Goal: Use online tool/utility: Utilize a website feature to perform a specific function

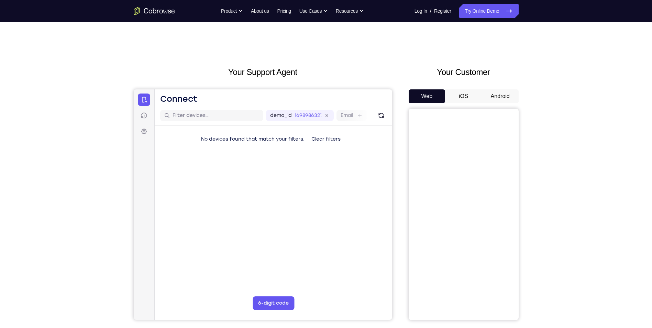
click at [495, 95] on button "Android" at bounding box center [500, 96] width 37 height 14
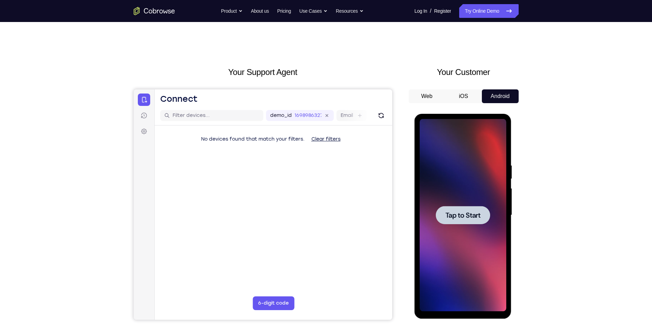
drag, startPoint x: 908, startPoint y: 214, endPoint x: 472, endPoint y: 219, distance: 435.9
click at [472, 219] on span "Tap to Start" at bounding box center [462, 215] width 35 height 7
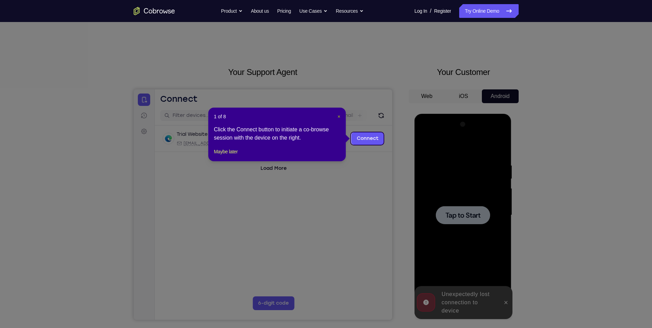
drag, startPoint x: 338, startPoint y: 115, endPoint x: 244, endPoint y: 59, distance: 108.3
click at [338, 115] on span "×" at bounding box center [339, 116] width 3 height 5
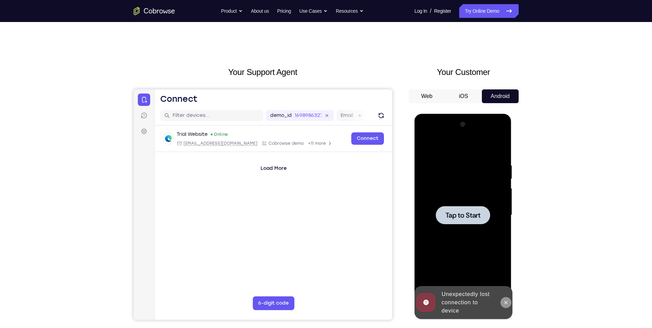
click at [506, 300] on icon at bounding box center [505, 302] width 5 height 5
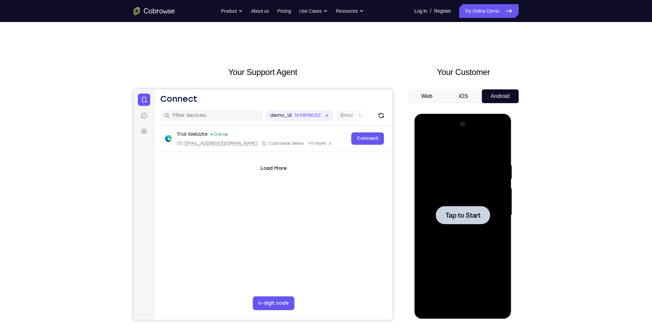
click at [480, 222] on div at bounding box center [463, 215] width 54 height 18
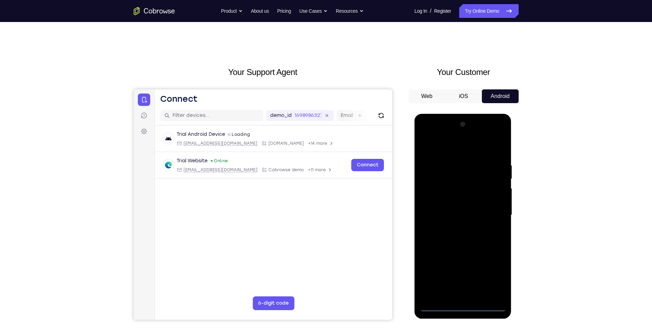
click at [466, 306] on div at bounding box center [463, 215] width 87 height 192
click at [496, 277] on div at bounding box center [463, 215] width 87 height 192
click at [456, 146] on div at bounding box center [463, 215] width 87 height 192
click at [490, 212] on div at bounding box center [463, 215] width 87 height 192
click at [455, 229] on div at bounding box center [463, 215] width 87 height 192
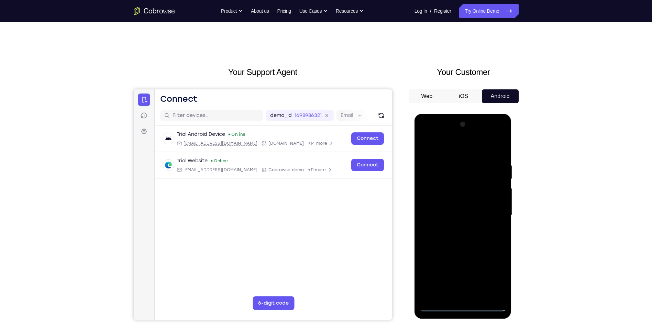
click at [464, 208] on div at bounding box center [463, 215] width 87 height 192
click at [459, 216] on div at bounding box center [463, 215] width 87 height 192
click at [441, 240] on div at bounding box center [463, 215] width 87 height 192
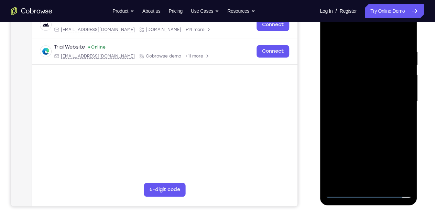
scroll to position [114, 0]
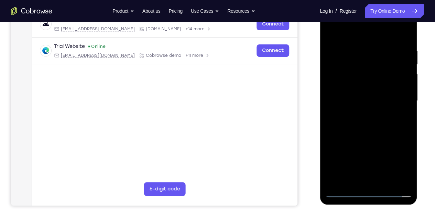
click at [357, 134] on div at bounding box center [368, 100] width 87 height 192
click at [400, 33] on div at bounding box center [368, 100] width 87 height 192
click at [401, 32] on div at bounding box center [368, 100] width 87 height 192
click at [385, 180] on div at bounding box center [368, 100] width 87 height 192
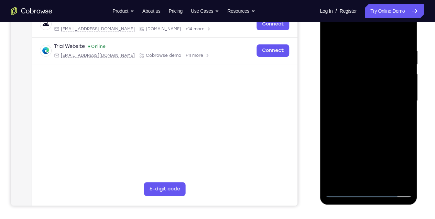
click at [372, 140] on div at bounding box center [368, 100] width 87 height 192
click at [376, 99] on div at bounding box center [368, 100] width 87 height 192
click at [403, 119] on div at bounding box center [368, 100] width 87 height 192
click at [404, 167] on div at bounding box center [368, 100] width 87 height 192
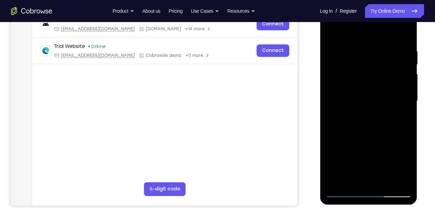
click at [405, 168] on div at bounding box center [368, 100] width 87 height 192
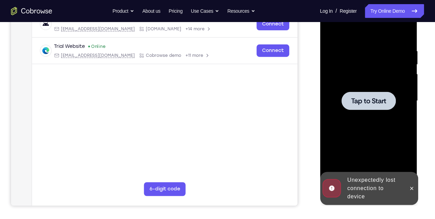
click at [379, 131] on div at bounding box center [368, 100] width 87 height 192
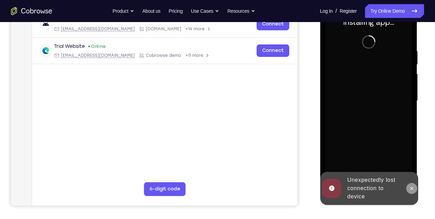
click at [410, 189] on icon at bounding box center [411, 187] width 3 height 3
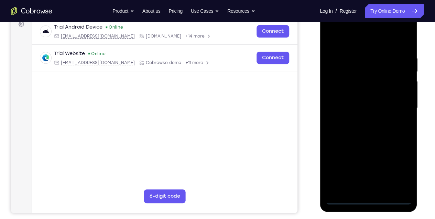
scroll to position [108, 0]
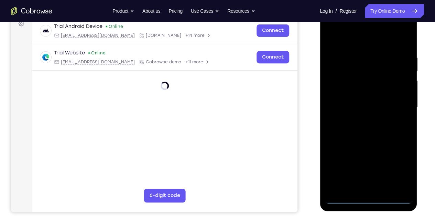
click at [366, 199] on div at bounding box center [368, 107] width 87 height 192
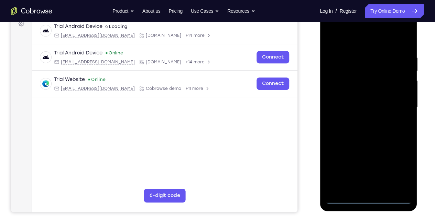
click at [395, 163] on div at bounding box center [368, 107] width 87 height 192
click at [398, 168] on div at bounding box center [368, 107] width 87 height 192
click at [350, 41] on div at bounding box center [368, 107] width 87 height 192
click at [400, 108] on div at bounding box center [368, 107] width 87 height 192
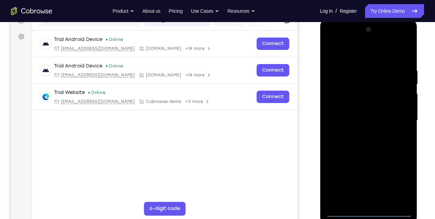
scroll to position [96, 0]
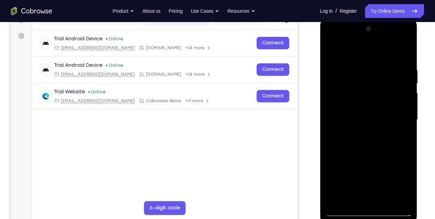
click at [361, 133] on div at bounding box center [368, 119] width 87 height 192
click at [362, 112] on div at bounding box center [368, 119] width 87 height 192
click at [352, 130] on div at bounding box center [368, 119] width 87 height 192
click at [358, 89] on div at bounding box center [368, 119] width 87 height 192
click at [394, 65] on div at bounding box center [368, 119] width 87 height 192
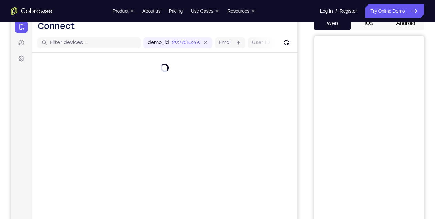
scroll to position [69, 0]
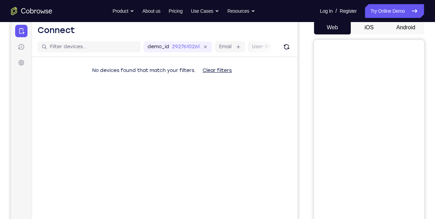
click at [416, 27] on button "Android" at bounding box center [405, 28] width 37 height 14
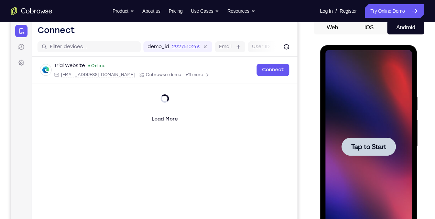
click at [362, 137] on div at bounding box center [368, 146] width 54 height 18
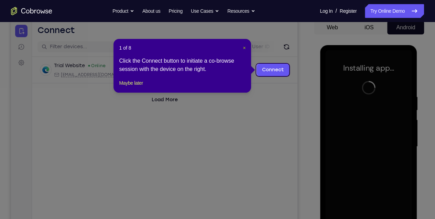
drag, startPoint x: 244, startPoint y: 45, endPoint x: 285, endPoint y: 29, distance: 43.9
click at [244, 45] on span "×" at bounding box center [244, 47] width 3 height 5
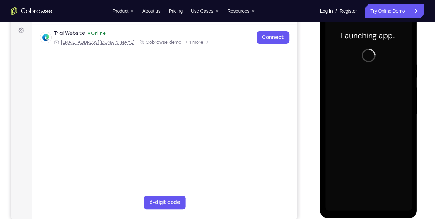
scroll to position [91, 0]
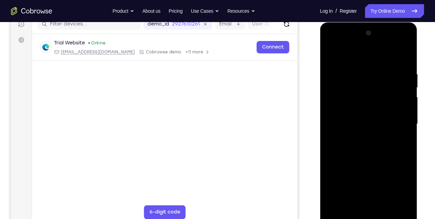
click at [367, 213] on div at bounding box center [368, 123] width 87 height 192
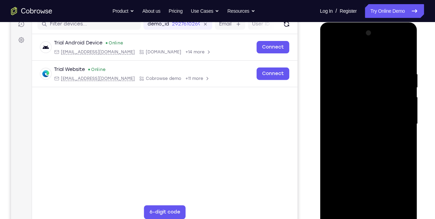
click at [400, 188] on div at bounding box center [368, 123] width 87 height 192
click at [356, 58] on div at bounding box center [368, 123] width 87 height 192
click at [398, 122] on div at bounding box center [368, 123] width 87 height 192
click at [361, 136] on div at bounding box center [368, 123] width 87 height 192
click at [365, 121] on div at bounding box center [368, 123] width 87 height 192
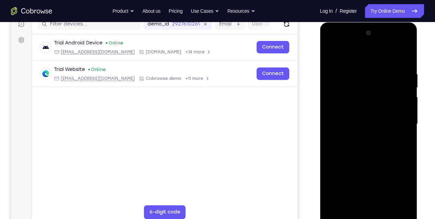
click at [361, 123] on div at bounding box center [368, 123] width 87 height 192
click at [368, 148] on div at bounding box center [368, 123] width 87 height 192
click at [384, 203] on div at bounding box center [368, 123] width 87 height 192
click at [367, 156] on div at bounding box center [368, 123] width 87 height 192
click at [386, 204] on div at bounding box center [368, 123] width 87 height 192
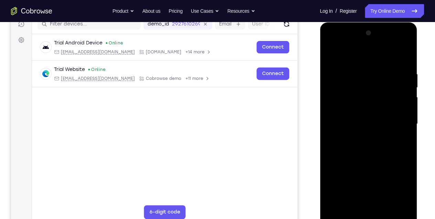
click at [370, 163] on div at bounding box center [368, 123] width 87 height 192
click at [381, 122] on div at bounding box center [368, 123] width 87 height 192
click at [350, 202] on div at bounding box center [368, 123] width 87 height 192
click at [387, 164] on div at bounding box center [368, 123] width 87 height 192
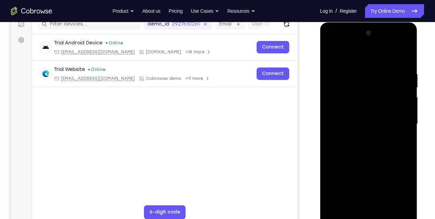
click at [402, 137] on div at bounding box center [368, 123] width 87 height 192
click at [405, 189] on div at bounding box center [368, 123] width 87 height 192
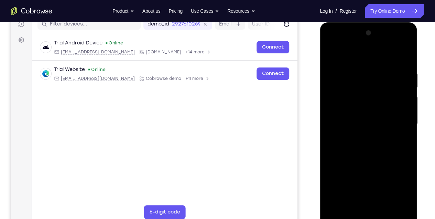
click at [405, 189] on div at bounding box center [368, 123] width 87 height 192
click at [405, 190] on div at bounding box center [368, 123] width 87 height 192
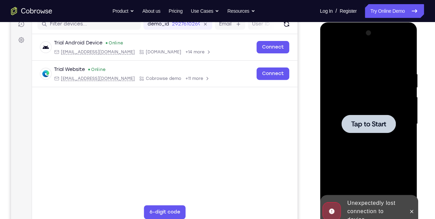
click at [362, 137] on div at bounding box center [368, 123] width 87 height 192
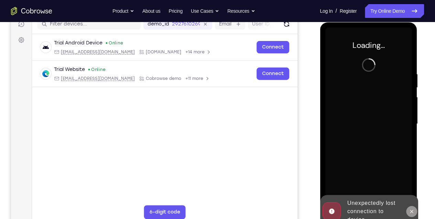
click at [409, 210] on icon at bounding box center [410, 210] width 5 height 5
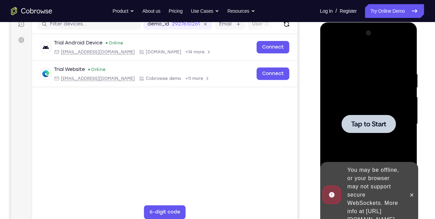
click at [405, 189] on div "You may be offline, or your browser may not support secure WebSockets. More inf…" at bounding box center [363, 195] width 85 height 66
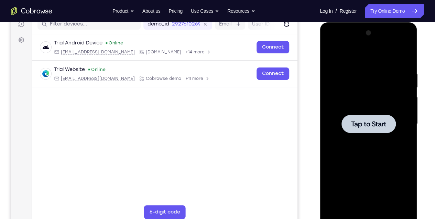
click at [382, 127] on span "Tap to Start" at bounding box center [368, 123] width 35 height 7
click at [370, 123] on span "Tap to Start" at bounding box center [368, 123] width 35 height 7
click at [153, 153] on main "demo_id 2927610269 2927610269 Email User ID Device ID Device name 6-digit code …" at bounding box center [164, 129] width 265 height 230
